Goal: Communication & Community: Answer question/provide support

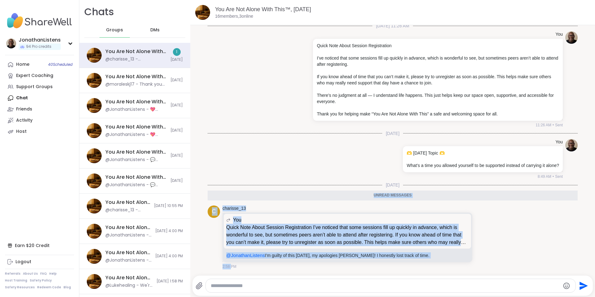
scroll to position [1, 0]
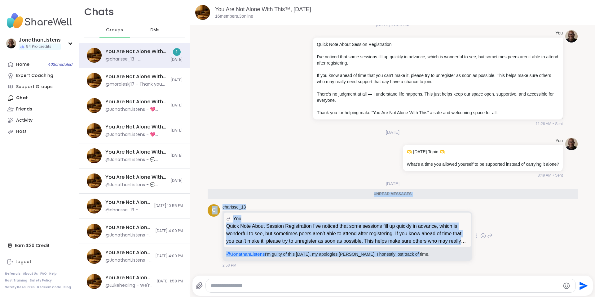
drag, startPoint x: 204, startPoint y: 200, endPoint x: 449, endPoint y: 252, distance: 250.0
click at [449, 252] on ul "[DATE] 11:26 AM You Quick Note About Session Registration I’ve noticed that som…" at bounding box center [393, 145] width 380 height 249
copy ul "Loremi dolorsit a consecte_05 Adi Elits Doei Tempo Incidid Utlaboreetdo M’al en…"
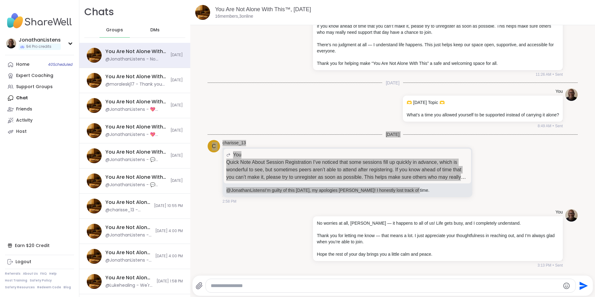
scroll to position [52, 0]
